Goal: Information Seeking & Learning: Check status

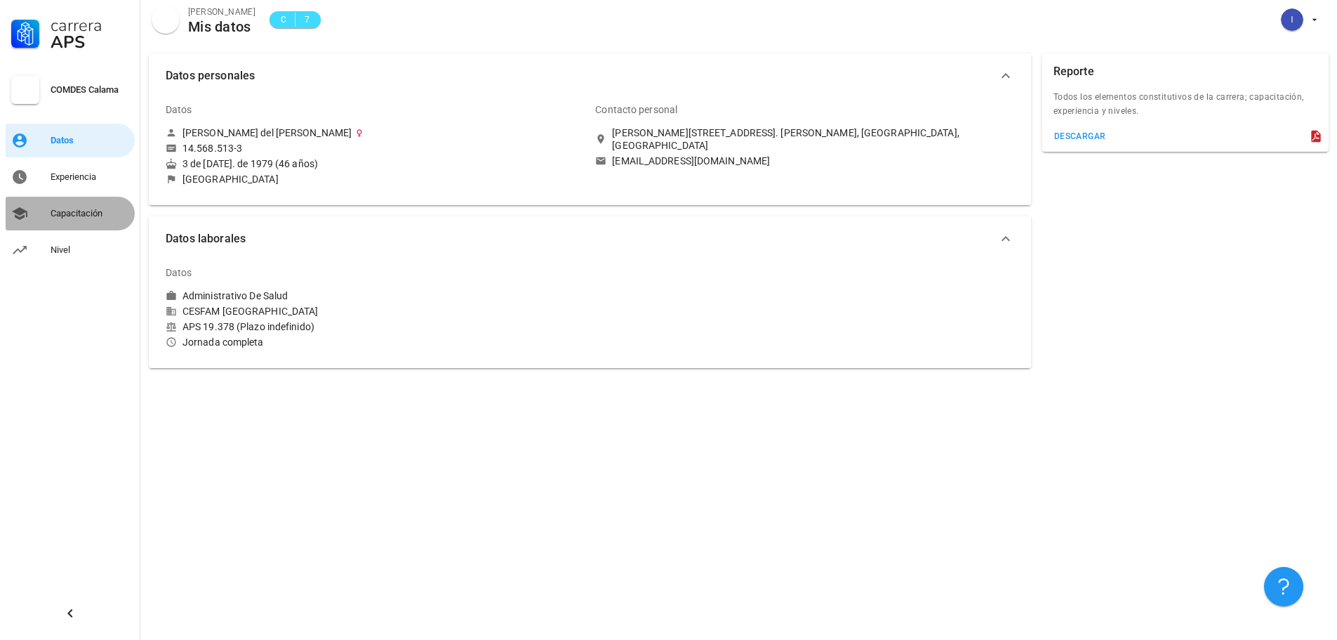
click at [76, 217] on div "Capacitación" at bounding box center [90, 213] width 79 height 11
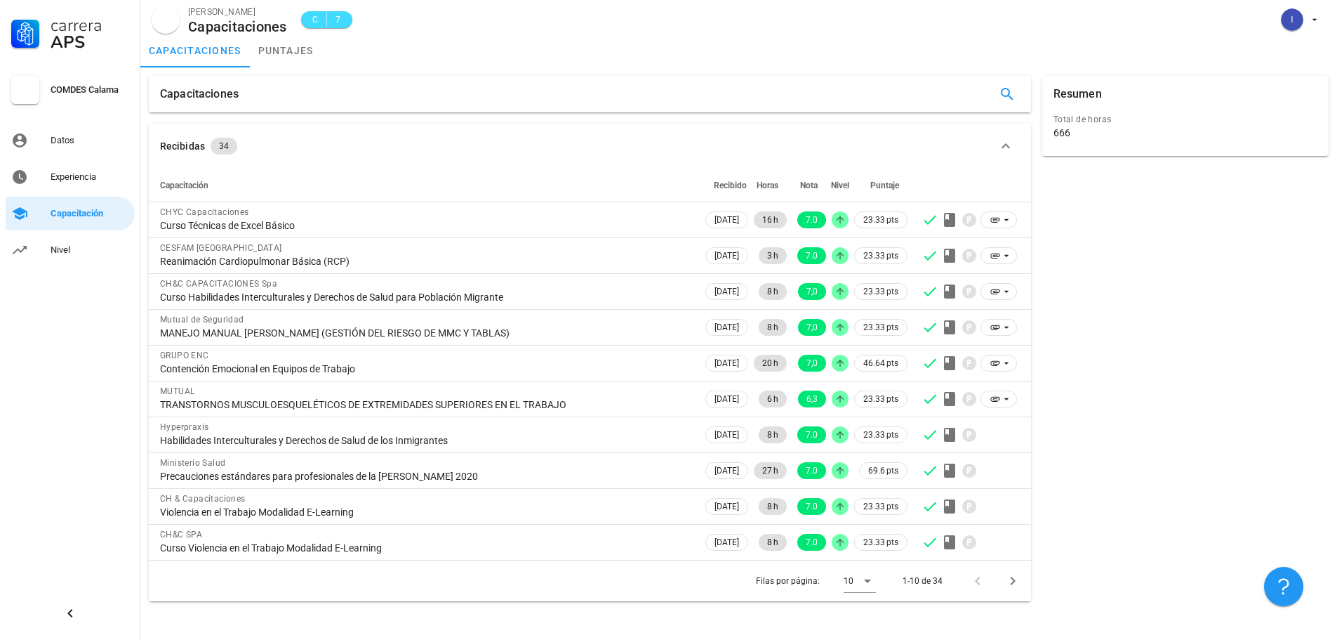
click at [208, 91] on div "Capacitaciones" at bounding box center [199, 94] width 79 height 37
click at [286, 55] on link "puntajes" at bounding box center [286, 51] width 72 height 34
